Goal: Download file/media

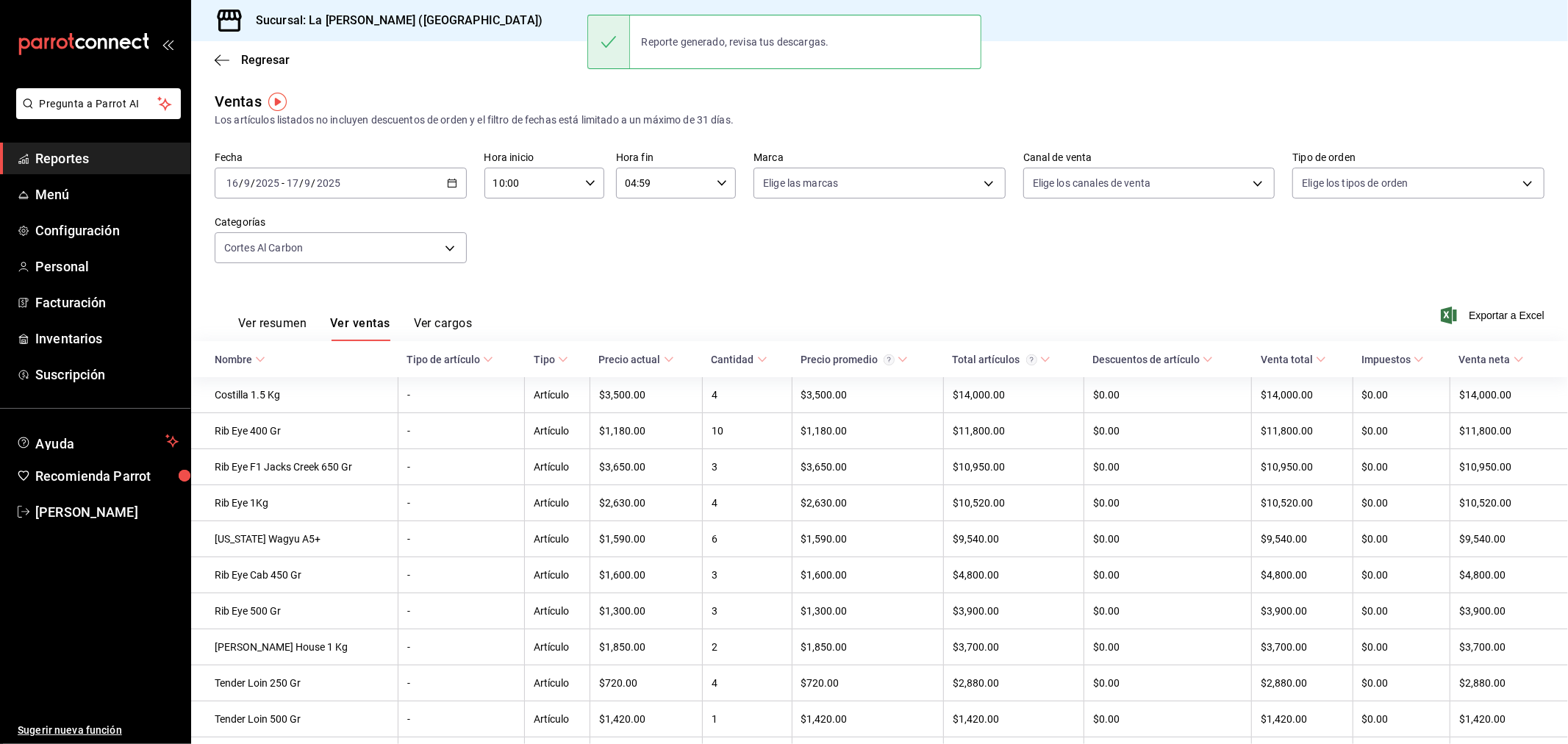
click at [340, 180] on input "2025" at bounding box center [329, 183] width 25 height 12
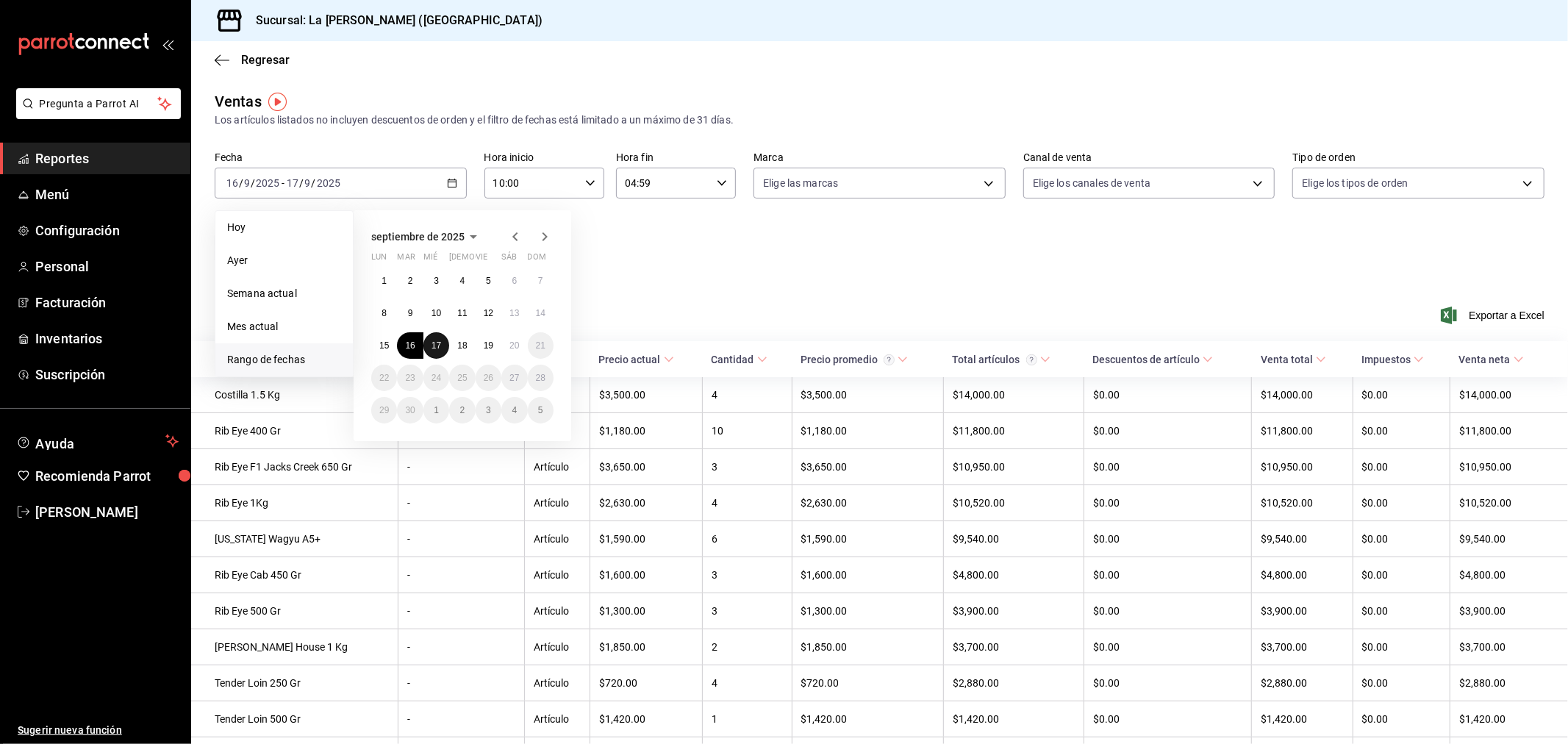
click at [440, 342] on abbr "17" at bounding box center [436, 346] width 9 height 10
click at [455, 346] on button "18" at bounding box center [462, 345] width 25 height 26
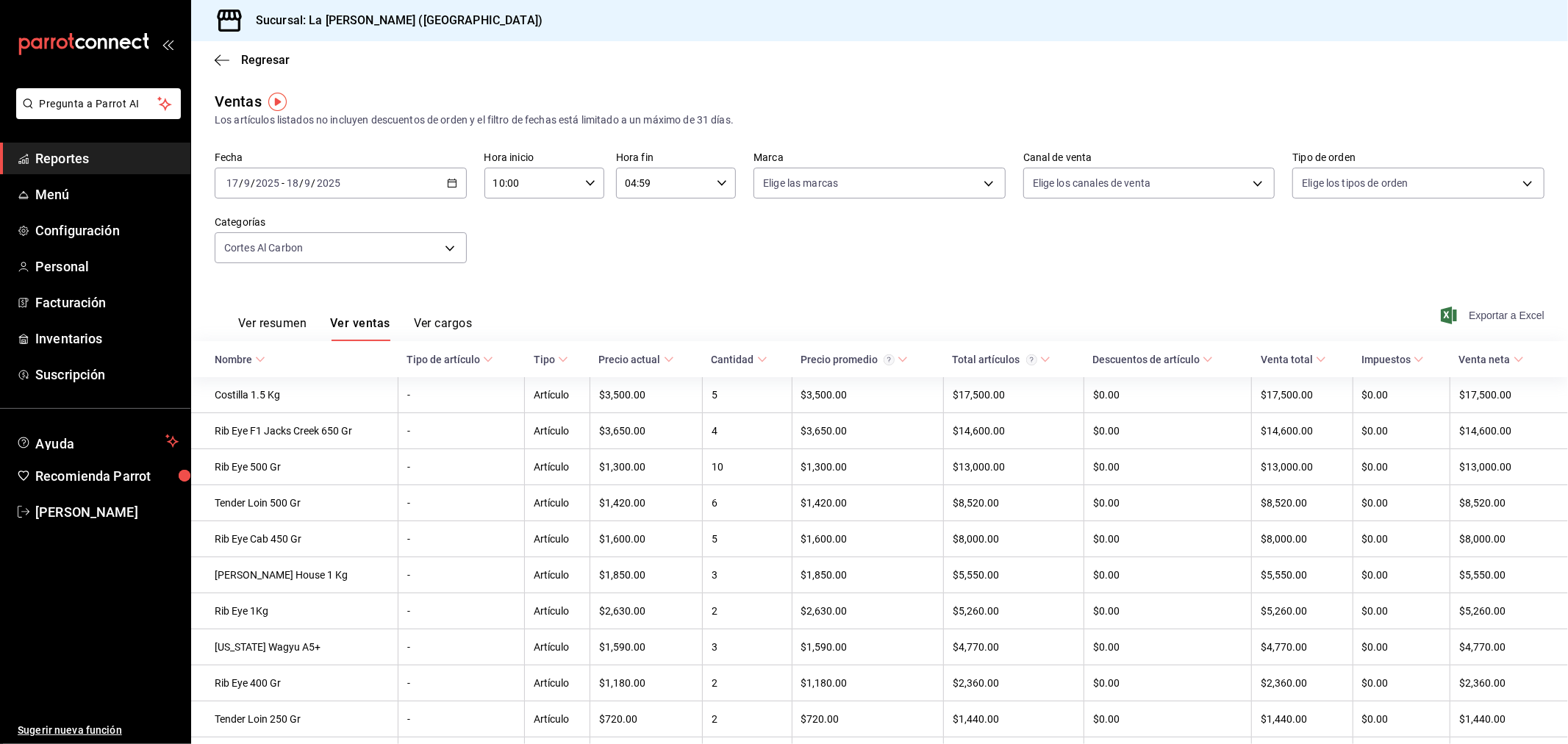
click at [1490, 320] on span "Exportar a Excel" at bounding box center [1494, 315] width 101 height 18
click at [380, 183] on div "[DATE] [DATE] - [DATE] [DATE]" at bounding box center [341, 183] width 252 height 31
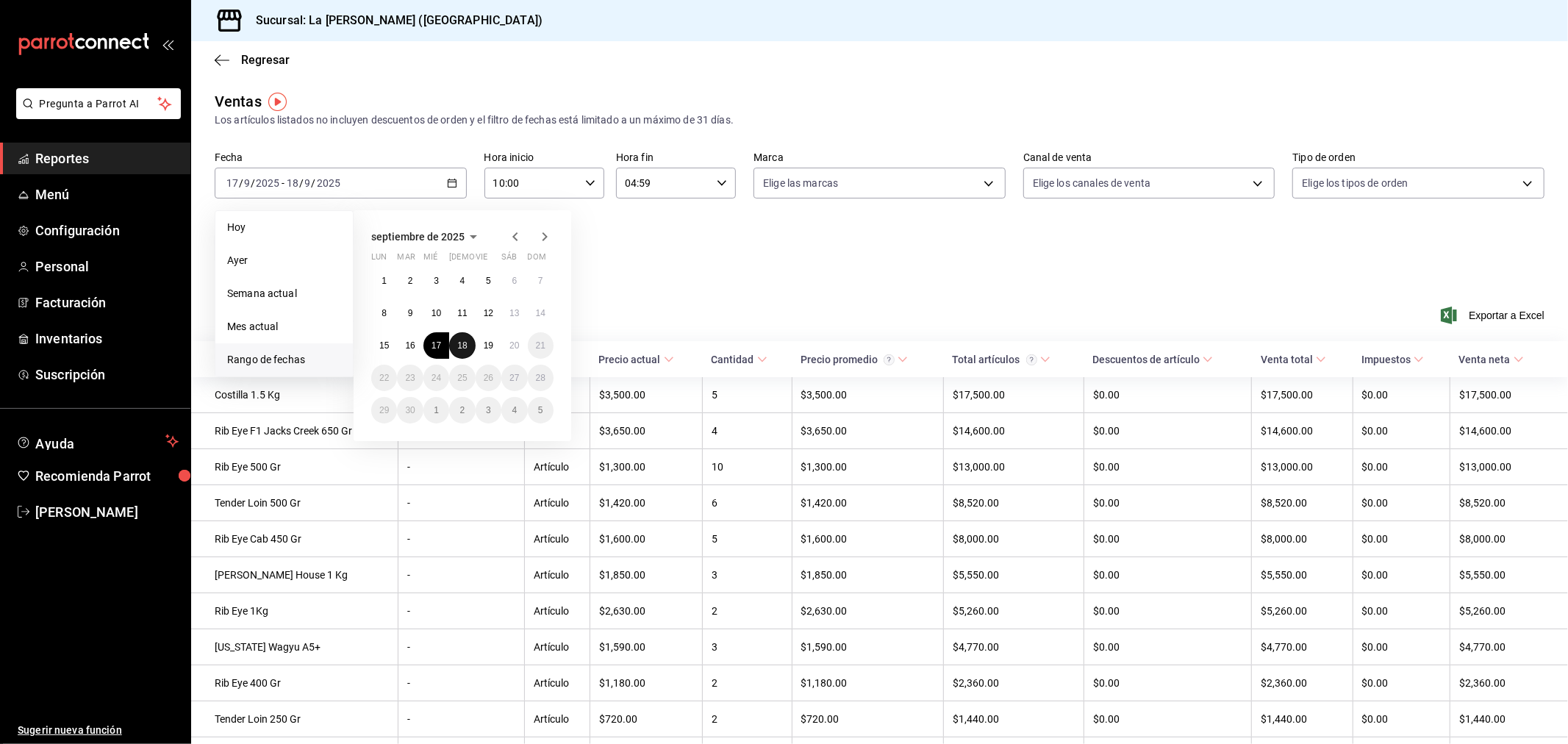
click at [466, 348] on abbr "18" at bounding box center [462, 346] width 9 height 10
click at [484, 347] on abbr "19" at bounding box center [488, 346] width 9 height 10
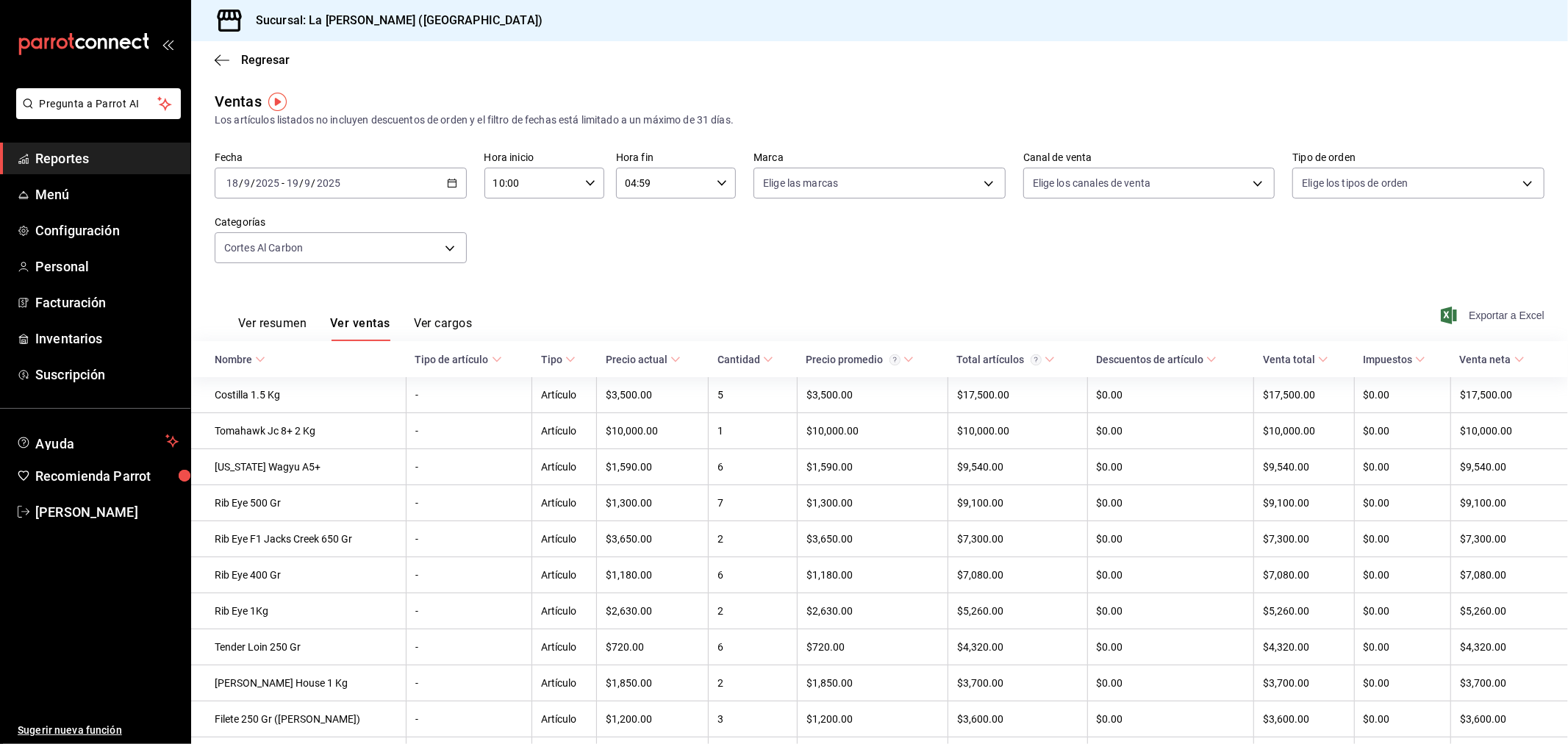
click at [1480, 314] on span "Exportar a Excel" at bounding box center [1494, 315] width 101 height 18
